Goal: Information Seeking & Learning: Check status

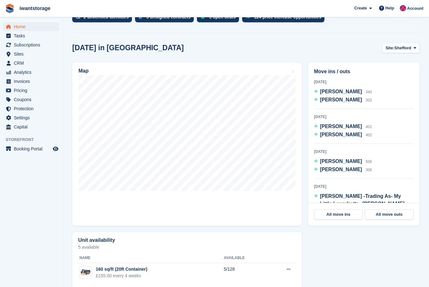
scroll to position [123, 0]
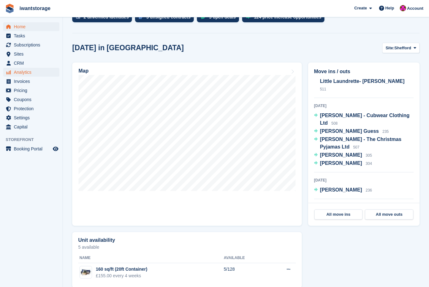
click at [15, 74] on span "Analytics" at bounding box center [33, 72] width 38 height 9
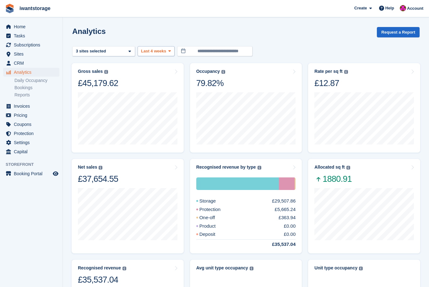
click at [162, 54] on span "Last 4 weeks" at bounding box center [153, 51] width 25 height 6
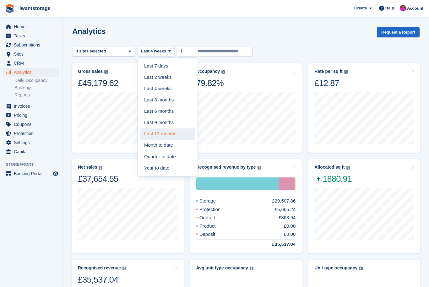
click at [147, 137] on link "Last 12 months" at bounding box center [167, 134] width 55 height 11
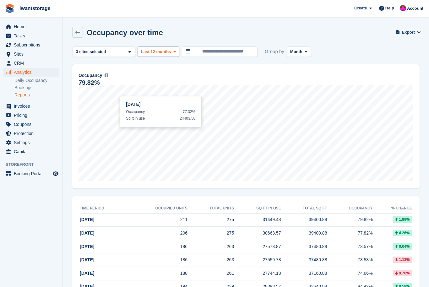
click at [157, 47] on button "Last 12 months" at bounding box center [159, 52] width 42 height 10
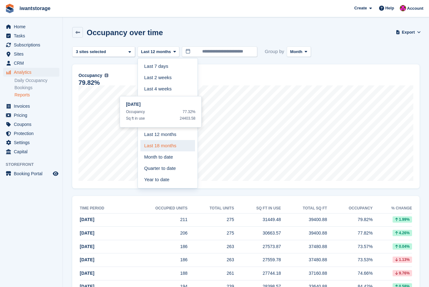
click at [146, 142] on link "Last 18 months" at bounding box center [167, 145] width 55 height 11
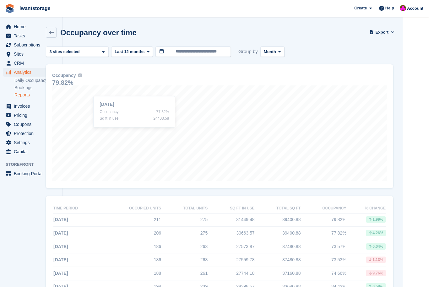
scroll to position [0, 57]
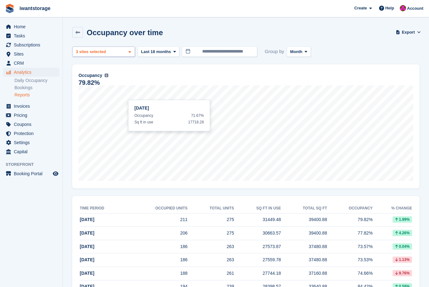
click at [89, 52] on div "3 sites selected" at bounding box center [92, 52] width 34 height 6
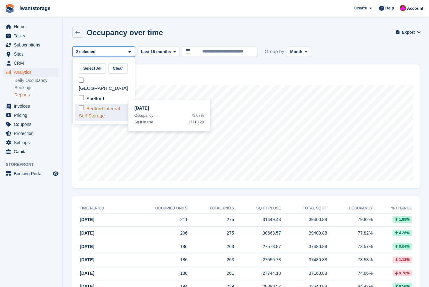
click at [79, 104] on div "Bedford Internal Self Storage" at bounding box center [103, 112] width 57 height 17
select select "****"
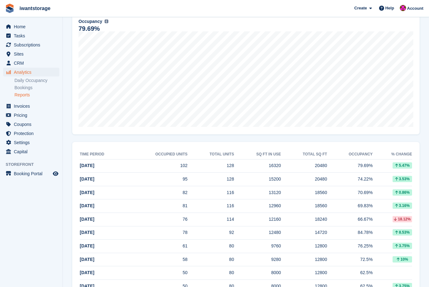
scroll to position [54, 0]
click at [8, 107] on icon "menu" at bounding box center [9, 106] width 4 height 5
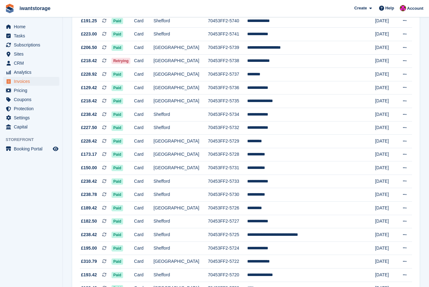
scroll to position [498, 0]
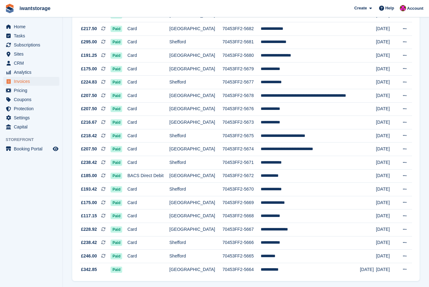
scroll to position [498, 0]
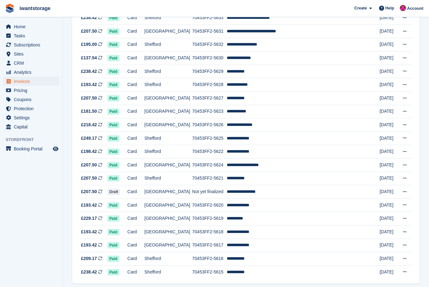
scroll to position [498, 0]
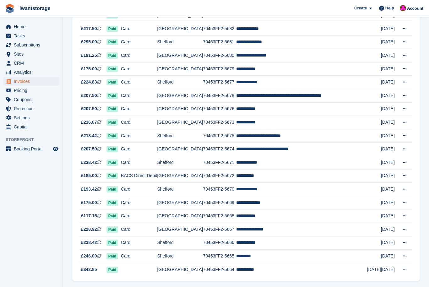
scroll to position [498, 0]
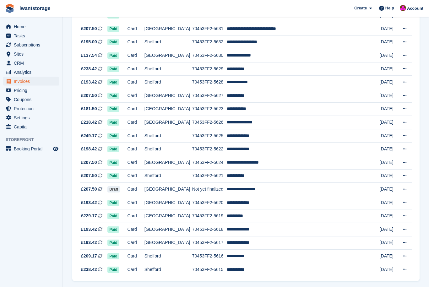
scroll to position [498, 0]
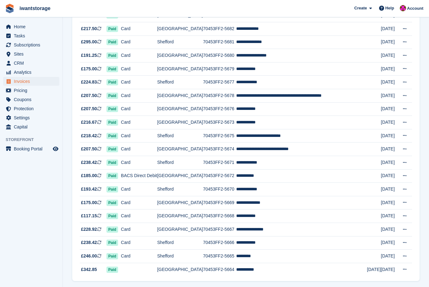
scroll to position [498, 0]
click at [16, 25] on span "Home" at bounding box center [33, 26] width 38 height 9
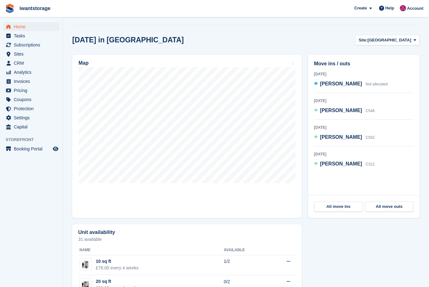
scroll to position [152, 0]
click at [411, 39] on span "[GEOGRAPHIC_DATA]" at bounding box center [390, 40] width 44 height 6
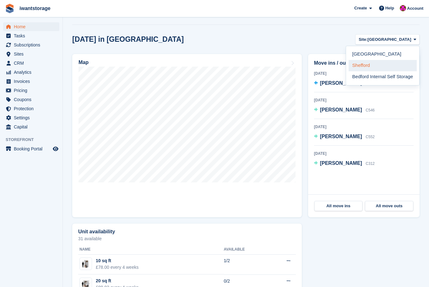
click at [367, 67] on link "Shefford" at bounding box center [383, 65] width 68 height 11
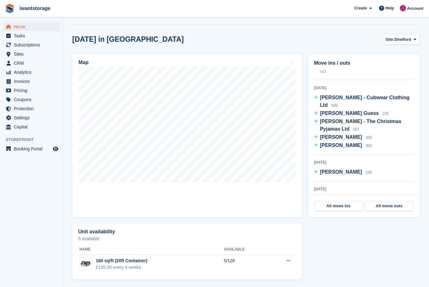
scroll to position [129, 0]
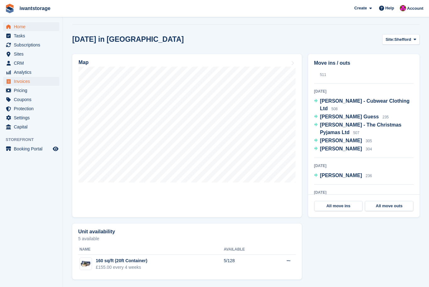
click at [9, 84] on span "menu" at bounding box center [9, 82] width 8 height 8
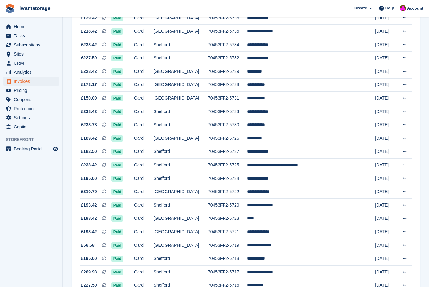
scroll to position [498, 0]
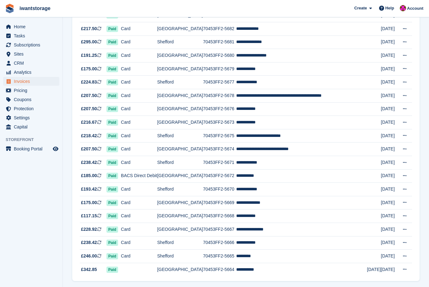
scroll to position [498, 0]
click at [12, 24] on span "menu" at bounding box center [9, 27] width 8 height 8
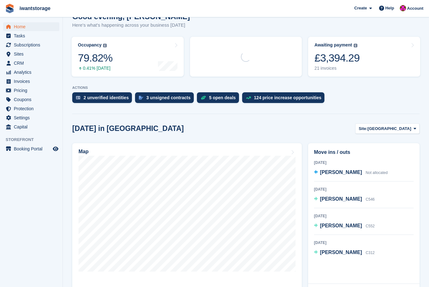
scroll to position [74, 0]
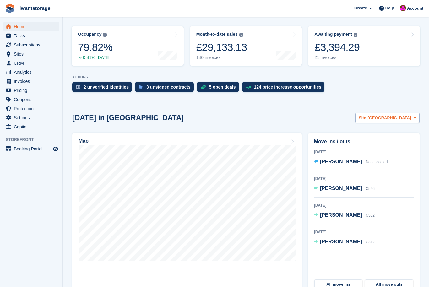
click at [368, 121] on span "Site:" at bounding box center [363, 118] width 9 height 6
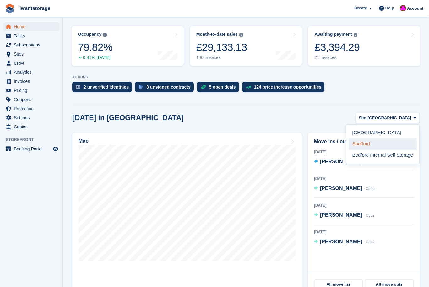
click at [359, 146] on link "Shefford" at bounding box center [383, 144] width 68 height 11
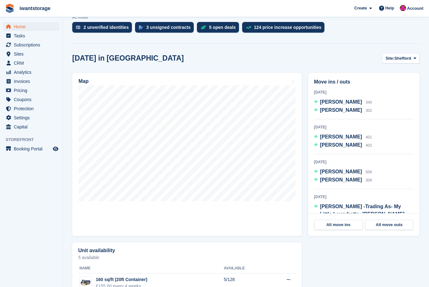
scroll to position [133, 0]
